Goal: Task Accomplishment & Management: Use online tool/utility

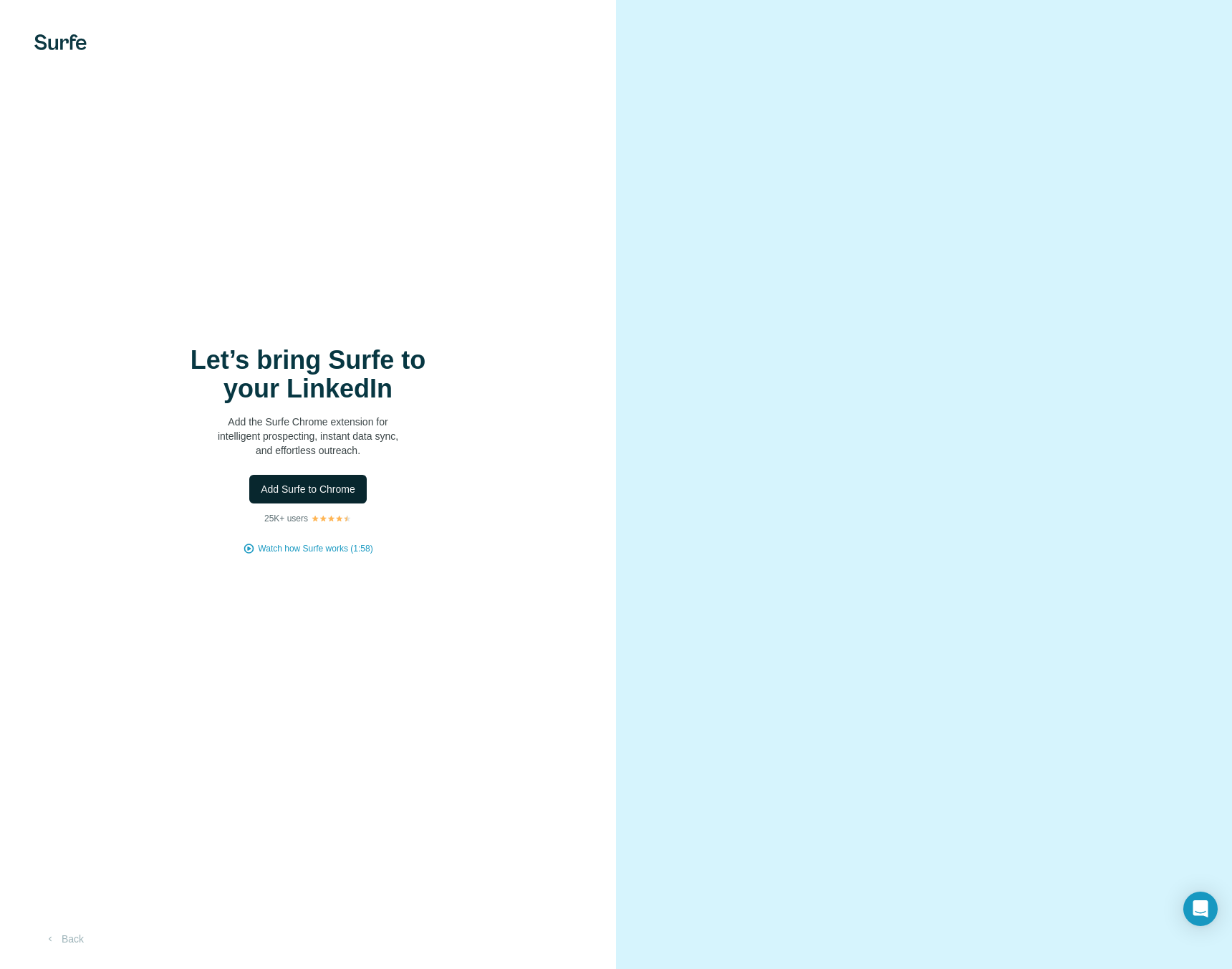
click at [294, 488] on span "Add Surfe to Chrome" at bounding box center [308, 489] width 95 height 14
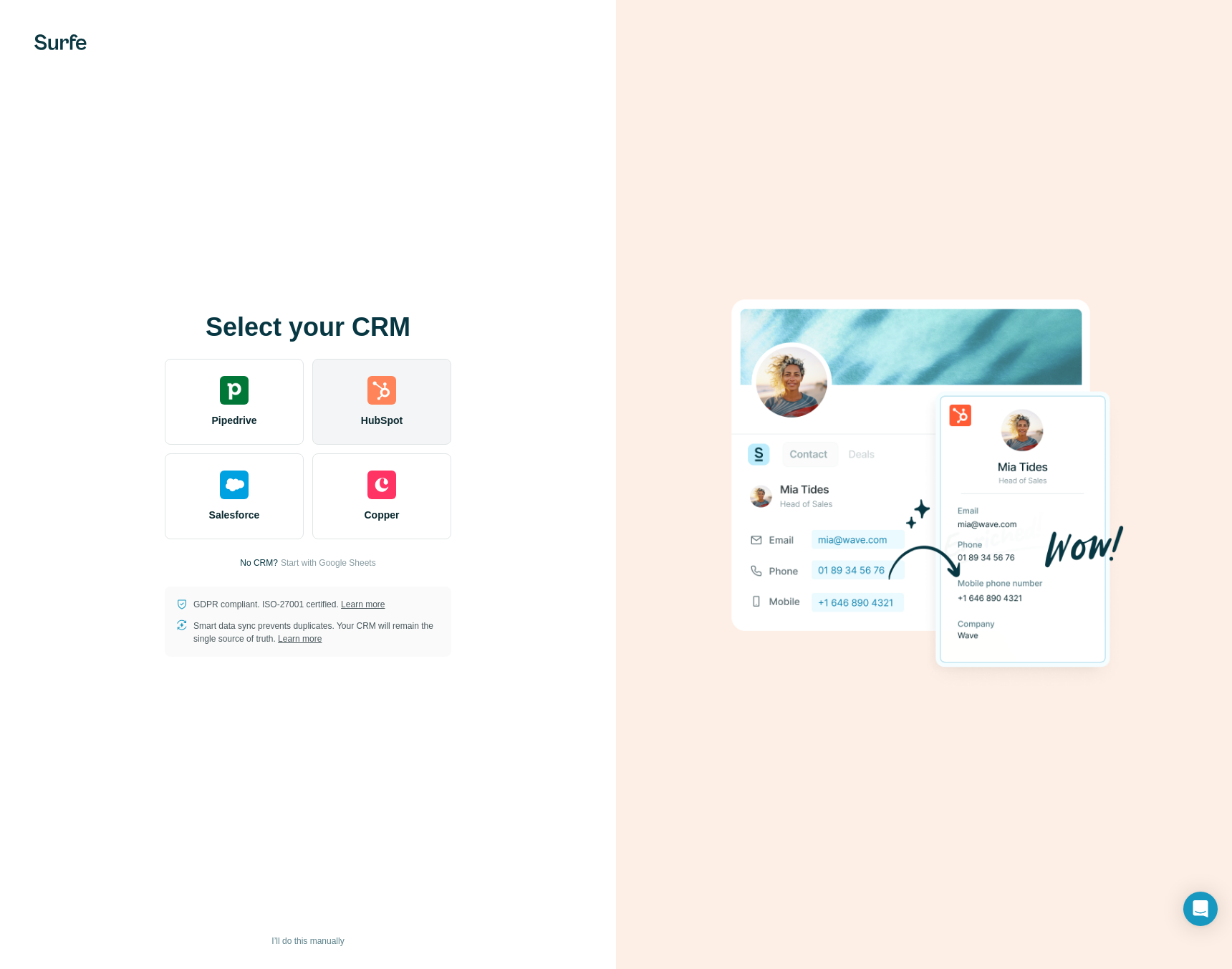
click at [410, 380] on div "HubSpot" at bounding box center [381, 401] width 139 height 86
click at [378, 380] on img at bounding box center [382, 390] width 29 height 29
